Goal: Task Accomplishment & Management: Manage account settings

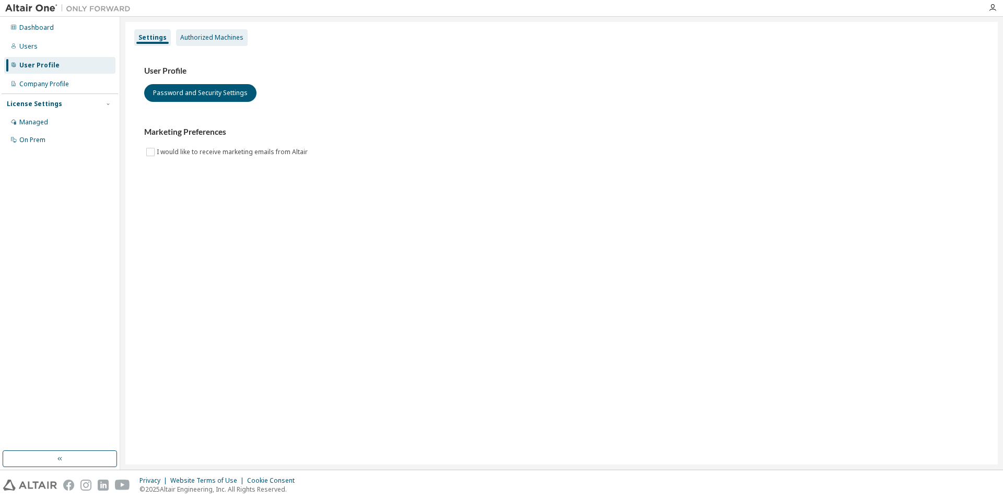
click at [214, 38] on div "Authorized Machines" at bounding box center [211, 37] width 63 height 8
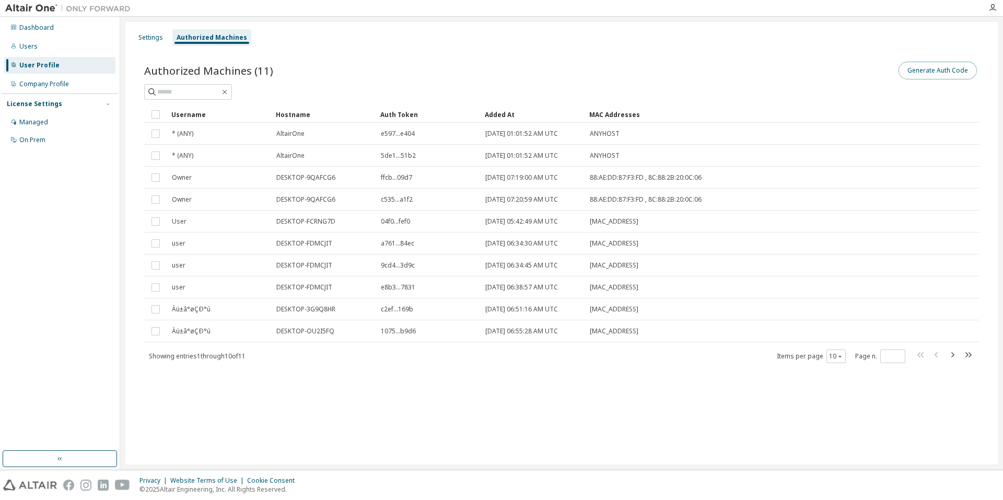
click at [948, 72] on button "Generate Auth Code" at bounding box center [937, 71] width 78 height 18
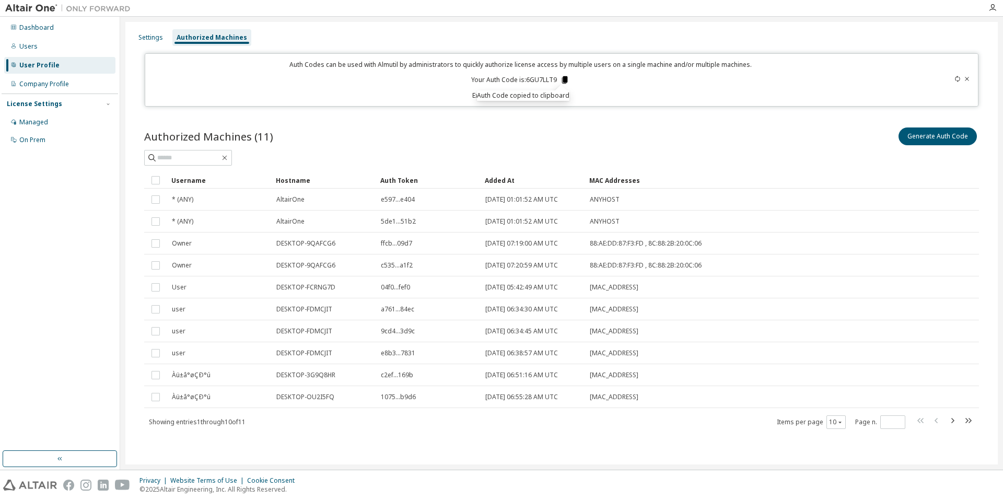
click at [564, 79] on icon at bounding box center [565, 79] width 6 height 7
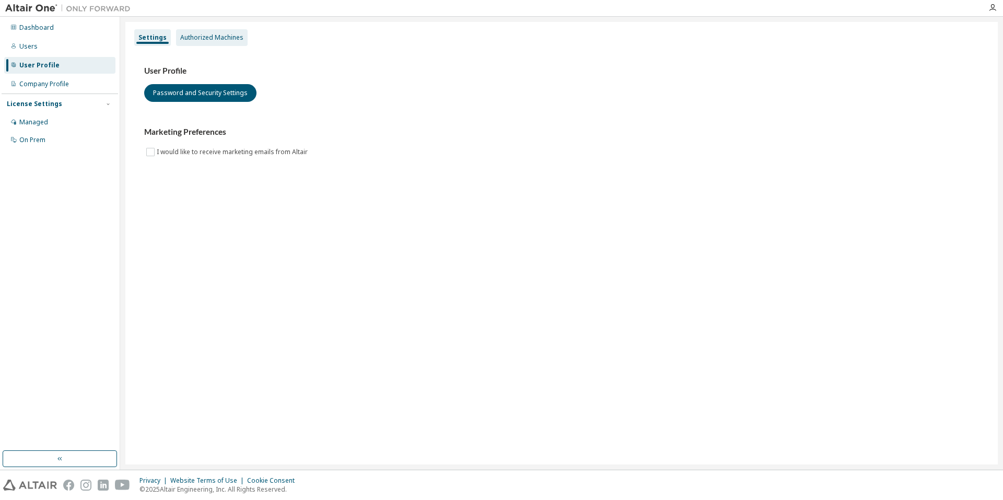
click at [202, 41] on div "Authorized Machines" at bounding box center [211, 37] width 63 height 8
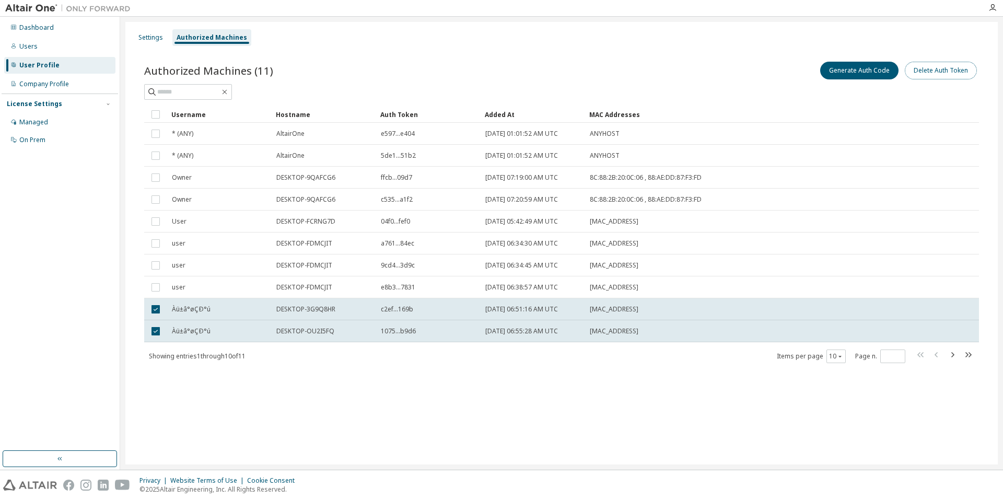
click at [940, 72] on button "Delete Auth Token" at bounding box center [940, 71] width 72 height 18
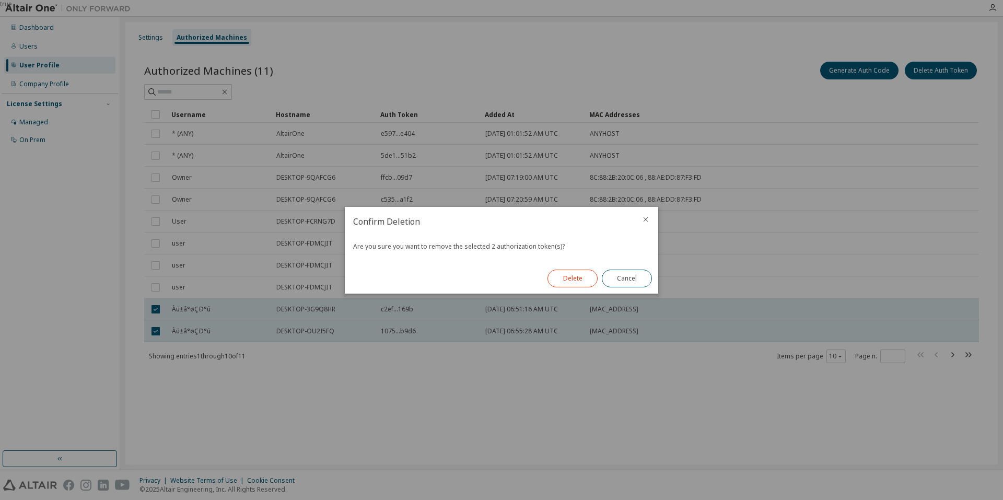
click at [581, 272] on button "Delete" at bounding box center [572, 278] width 50 height 18
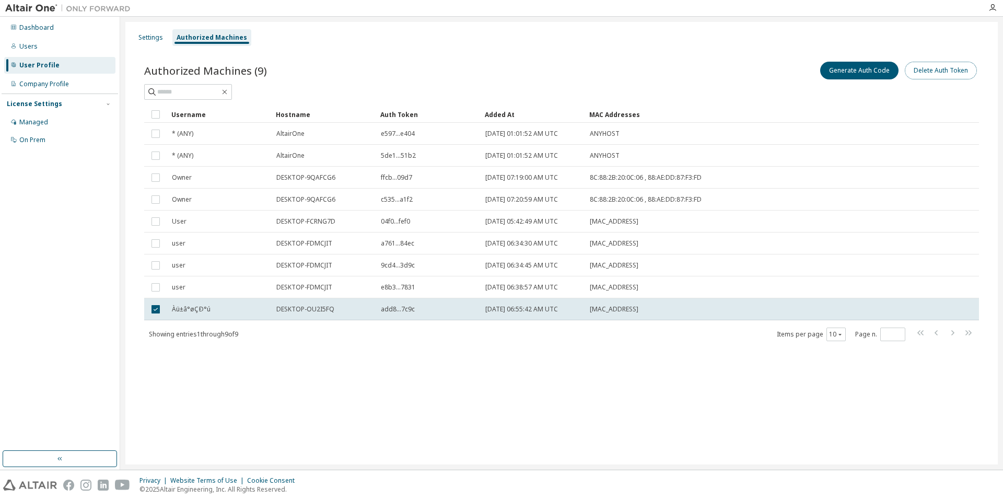
click at [950, 69] on button "Delete Auth Token" at bounding box center [940, 71] width 72 height 18
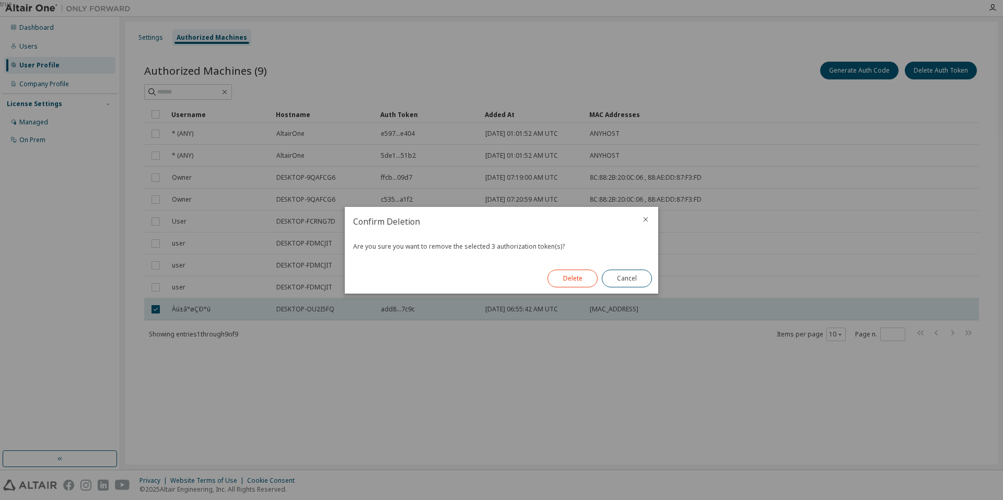
click at [580, 281] on button "Delete" at bounding box center [572, 278] width 50 height 18
